Goal: Task Accomplishment & Management: Use online tool/utility

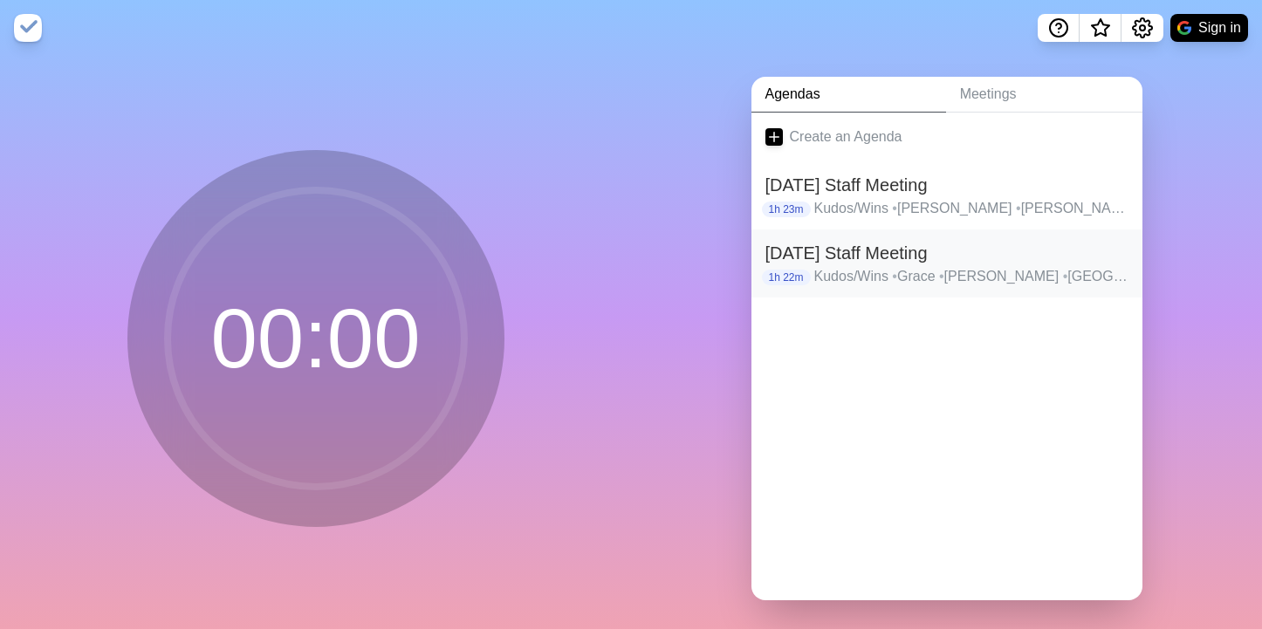
click at [910, 255] on h2 "[DATE] Staff Meeting" at bounding box center [946, 253] width 363 height 26
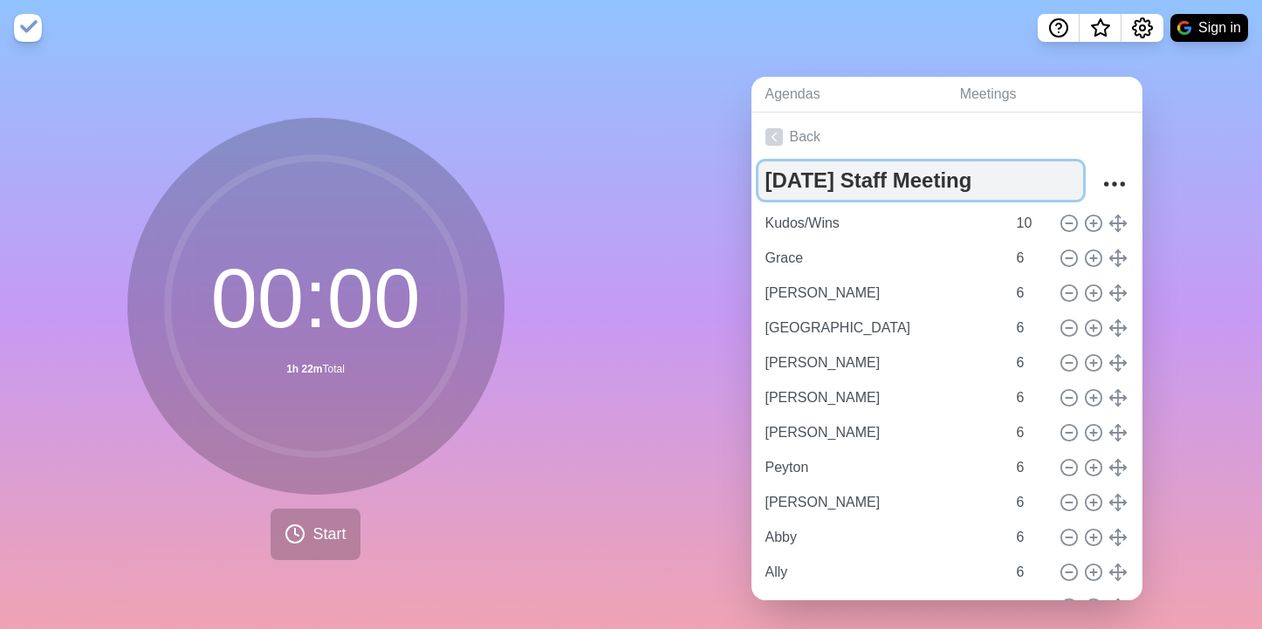
click at [817, 183] on textarea "[DATE] Staff Meeting" at bounding box center [920, 180] width 325 height 38
type textarea "[DATE] Staff Meeting"
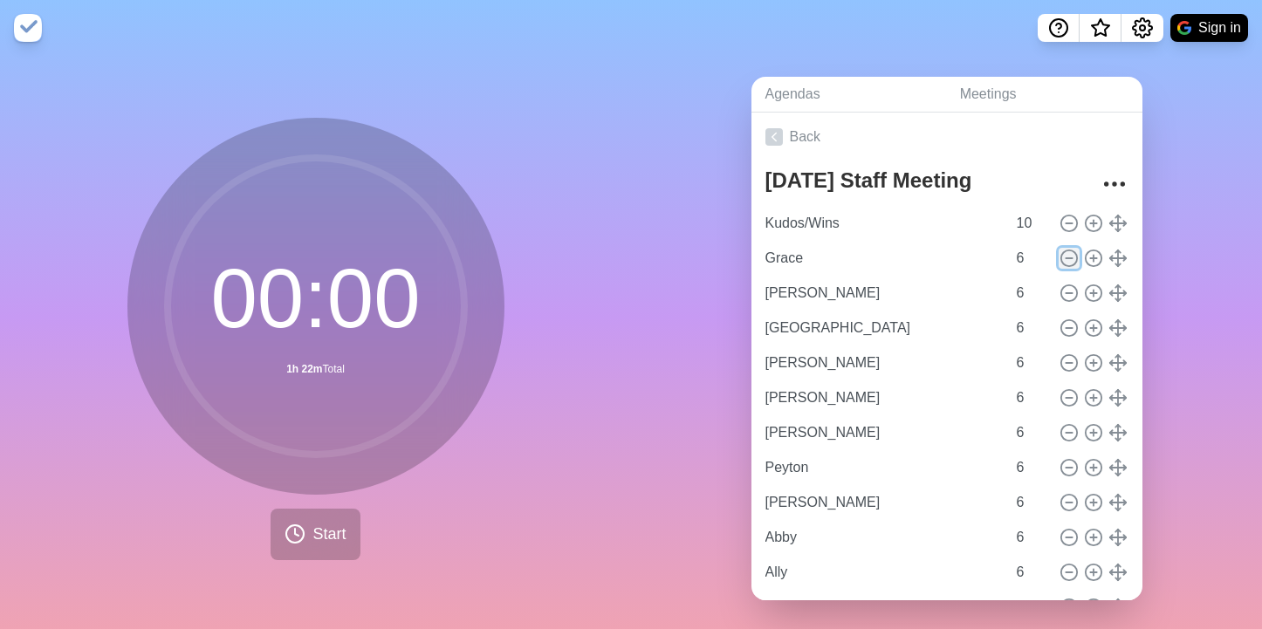
click at [1067, 260] on icon at bounding box center [1069, 258] width 19 height 19
type input "[PERSON_NAME]"
type input "[GEOGRAPHIC_DATA]"
type input "[PERSON_NAME]"
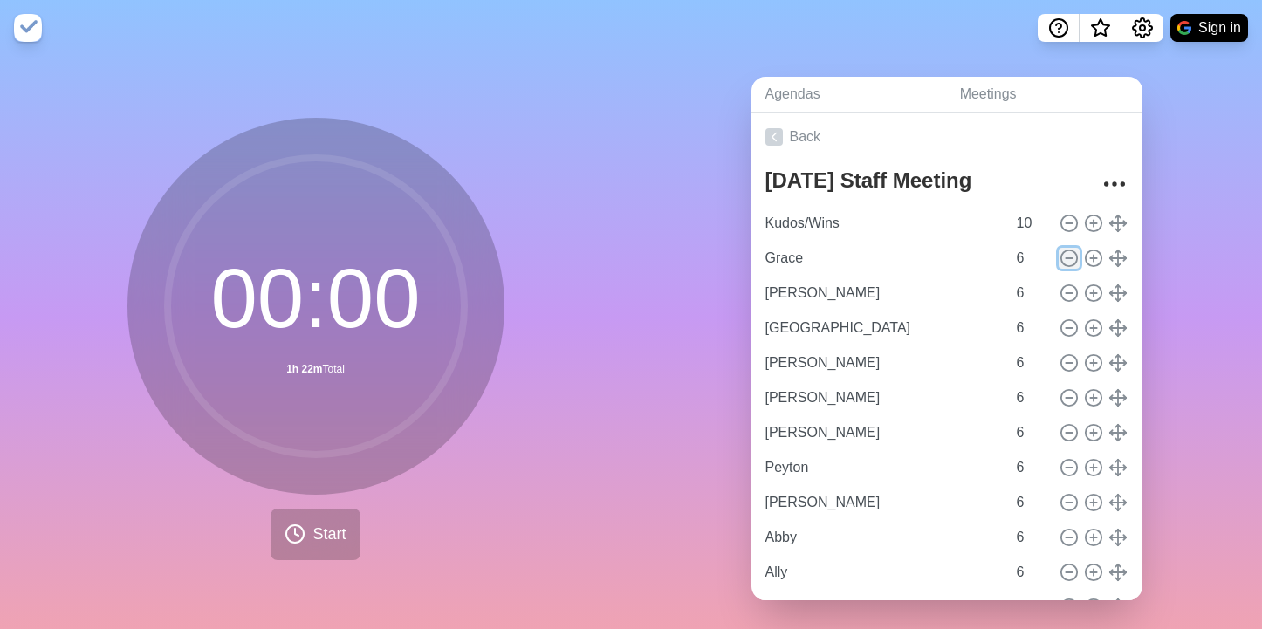
type input "[PERSON_NAME]"
type input "Peyton"
type input "[PERSON_NAME]"
type input "Abby"
type input "Ally"
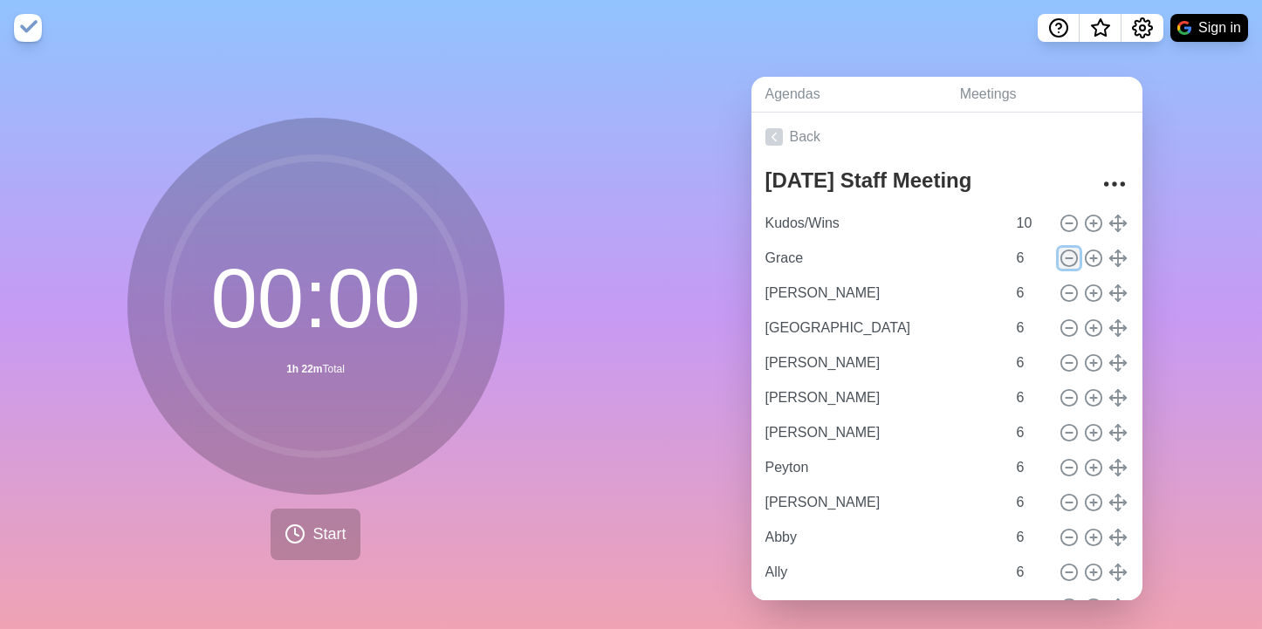
type input "[PERSON_NAME]"
type input "[GEOGRAPHIC_DATA]"
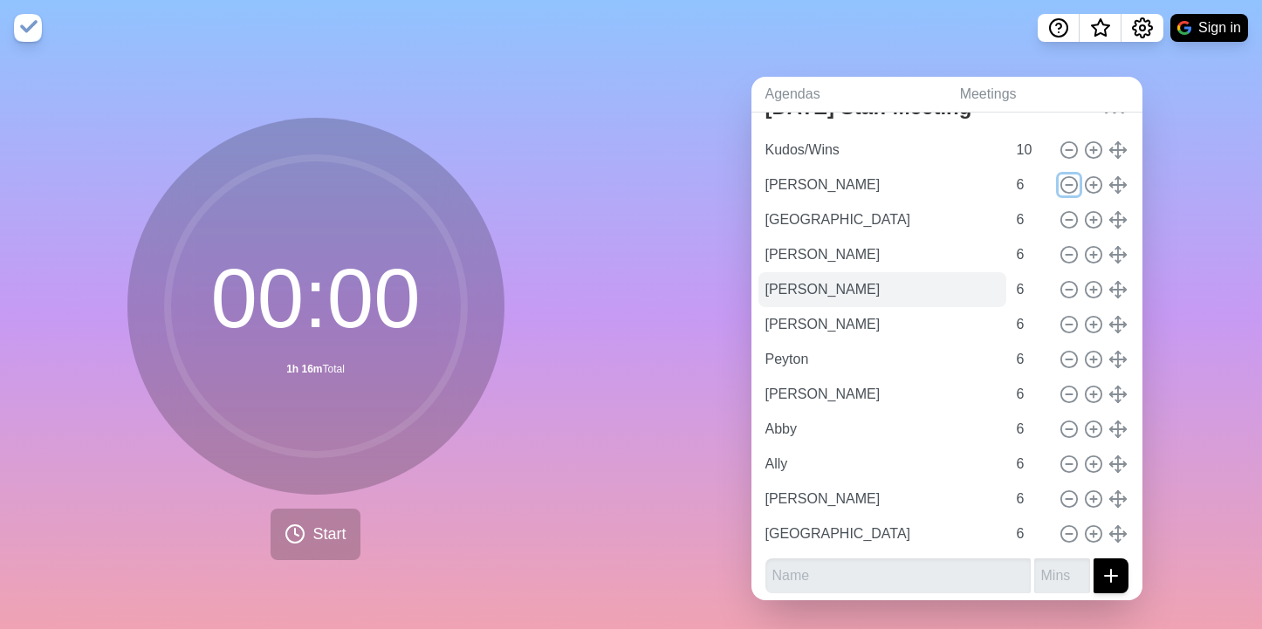
scroll to position [79, 0]
